Goal: Navigation & Orientation: Find specific page/section

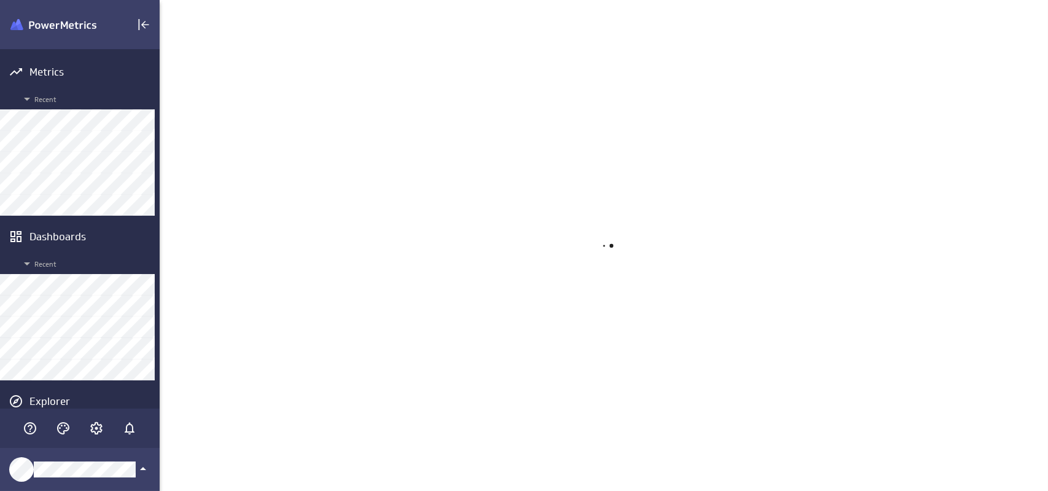
scroll to position [510, 907]
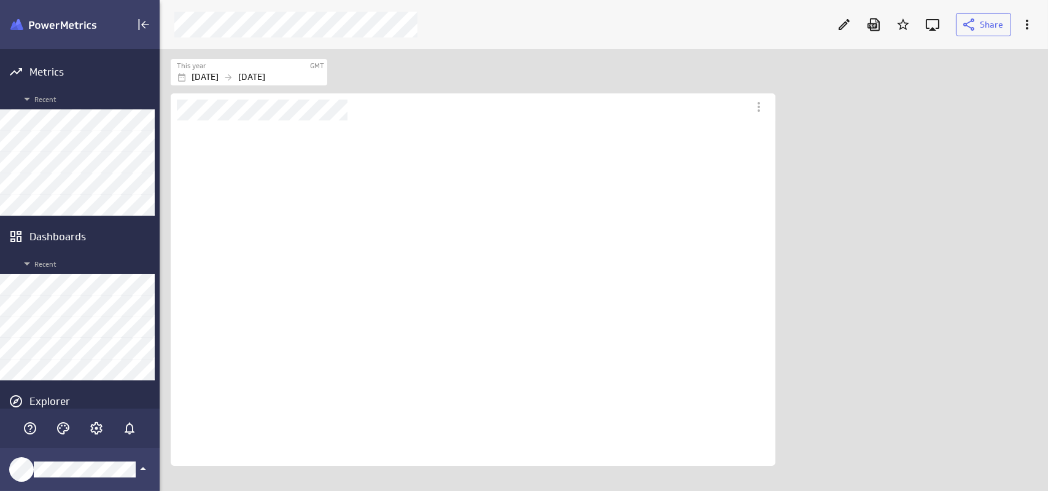
scroll to position [346, 605]
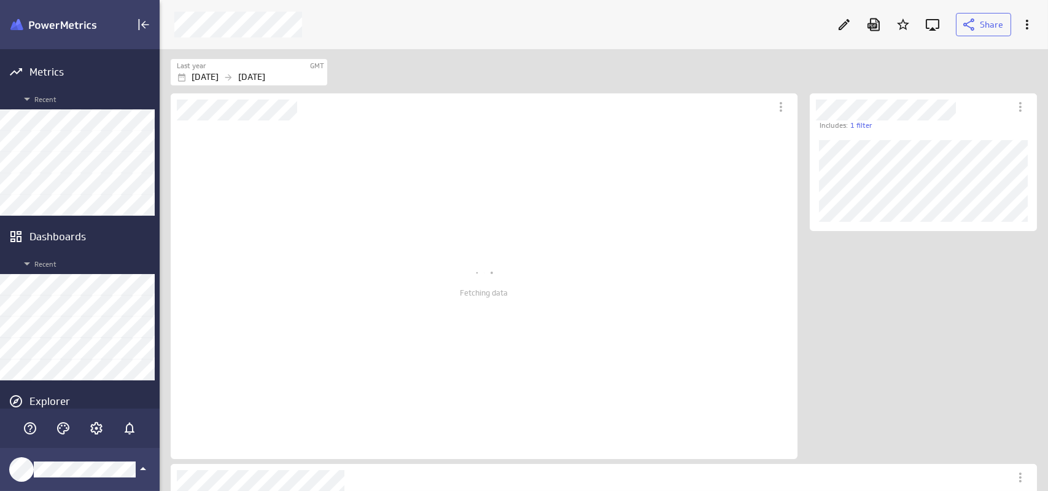
scroll to position [449, 867]
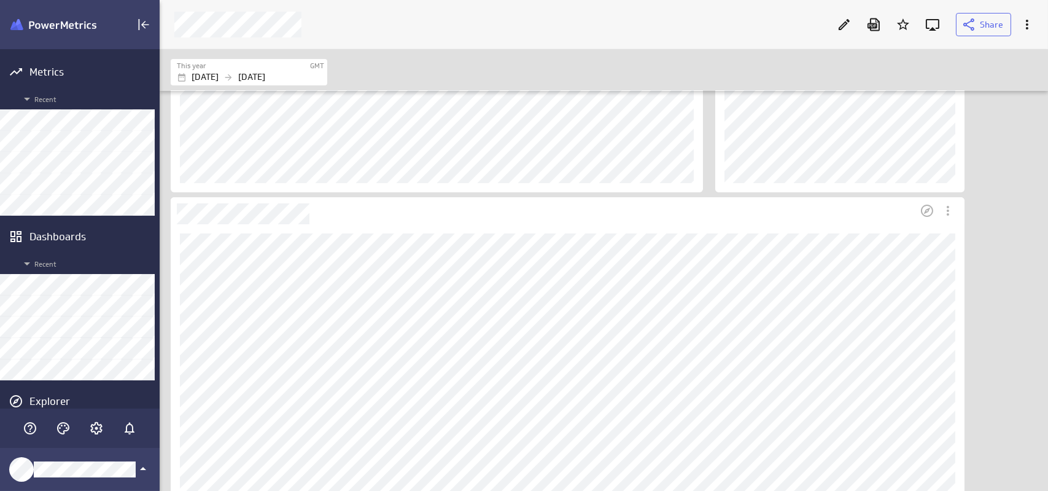
scroll to position [209, 0]
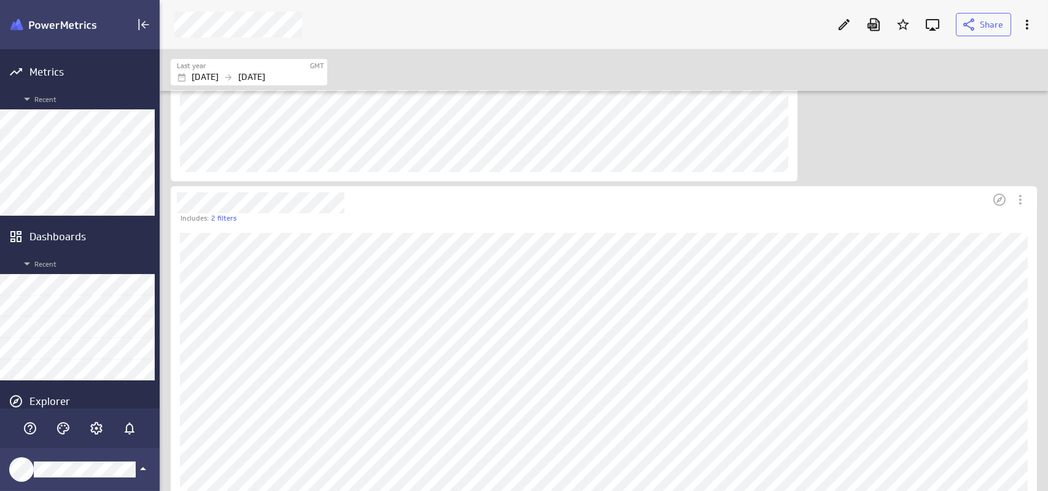
scroll to position [462, 0]
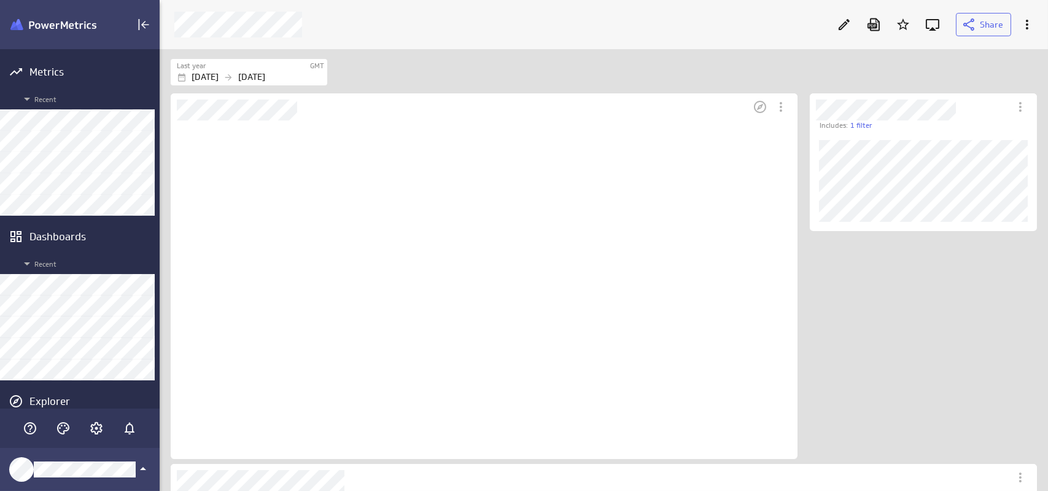
scroll to position [339, 627]
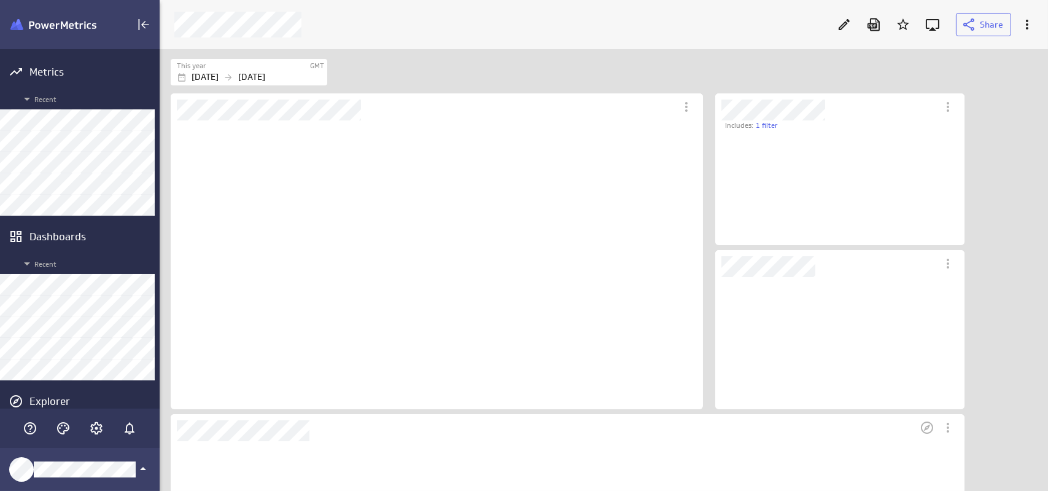
scroll to position [332, 794]
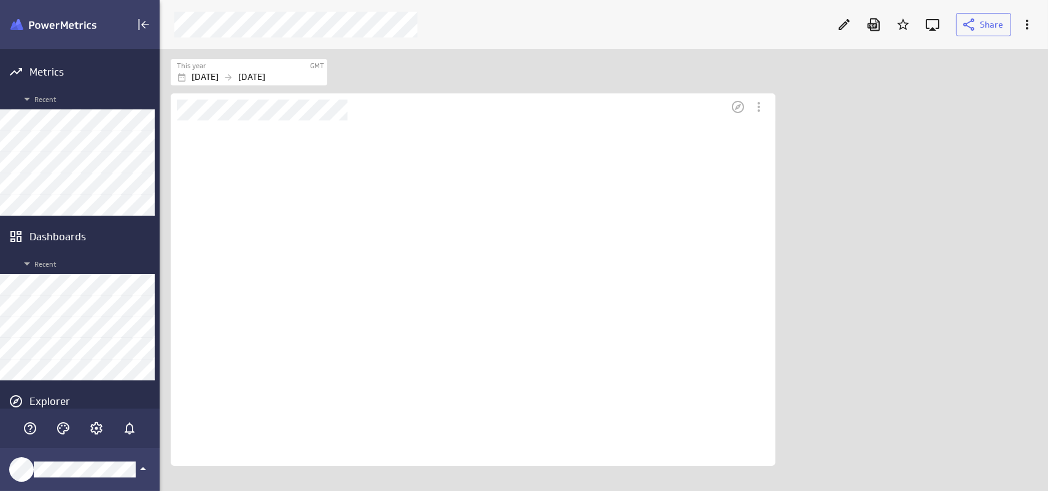
scroll to position [346, 605]
